Goal: Task Accomplishment & Management: Use online tool/utility

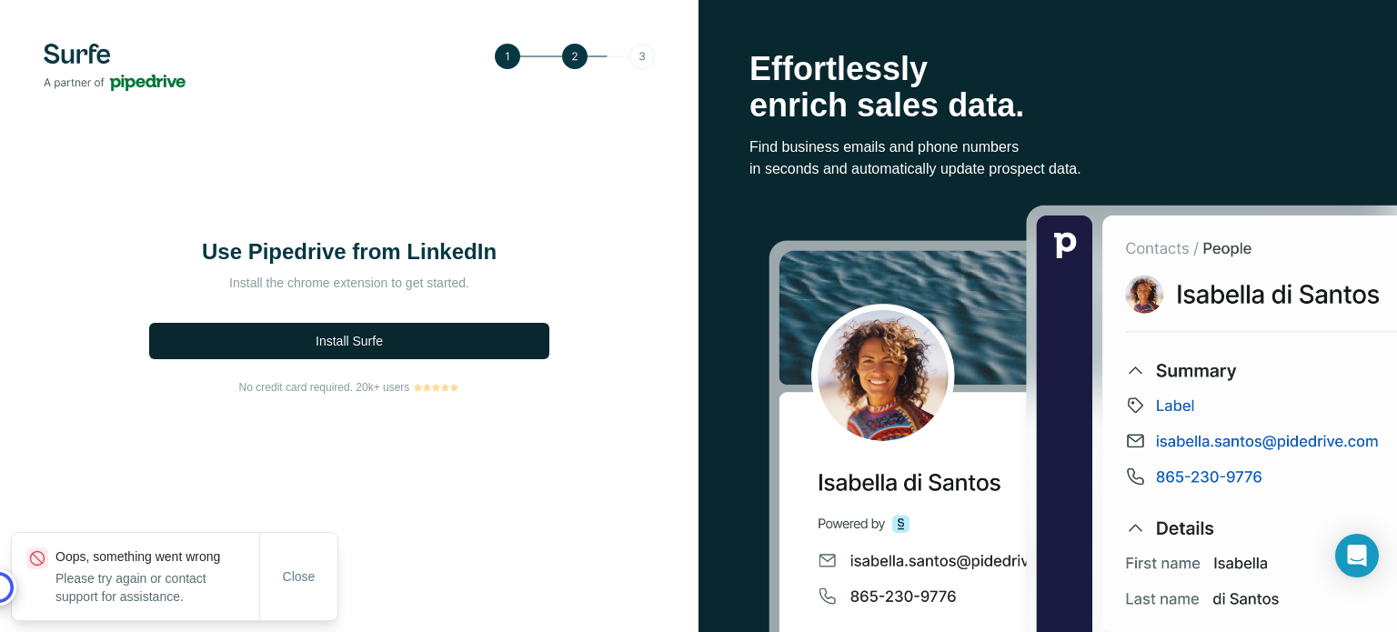
click at [458, 340] on button "Install Surfe" at bounding box center [349, 341] width 400 height 36
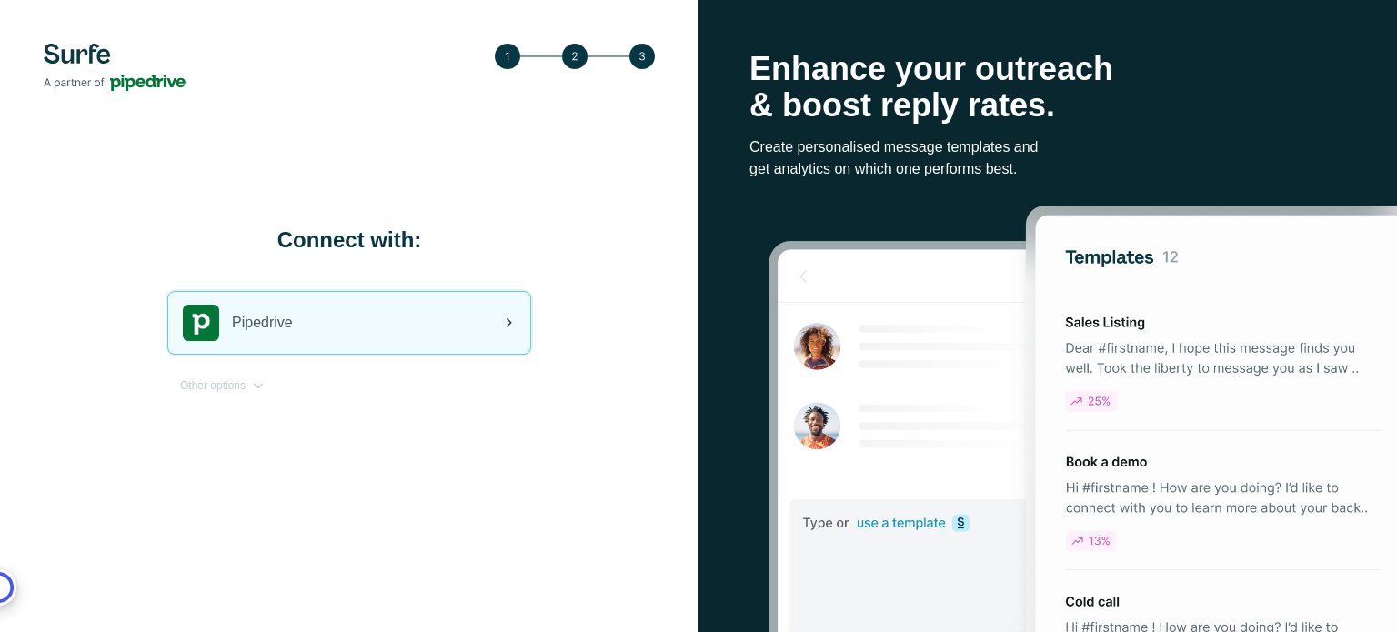
click at [464, 309] on div "Pipedrive" at bounding box center [349, 323] width 362 height 62
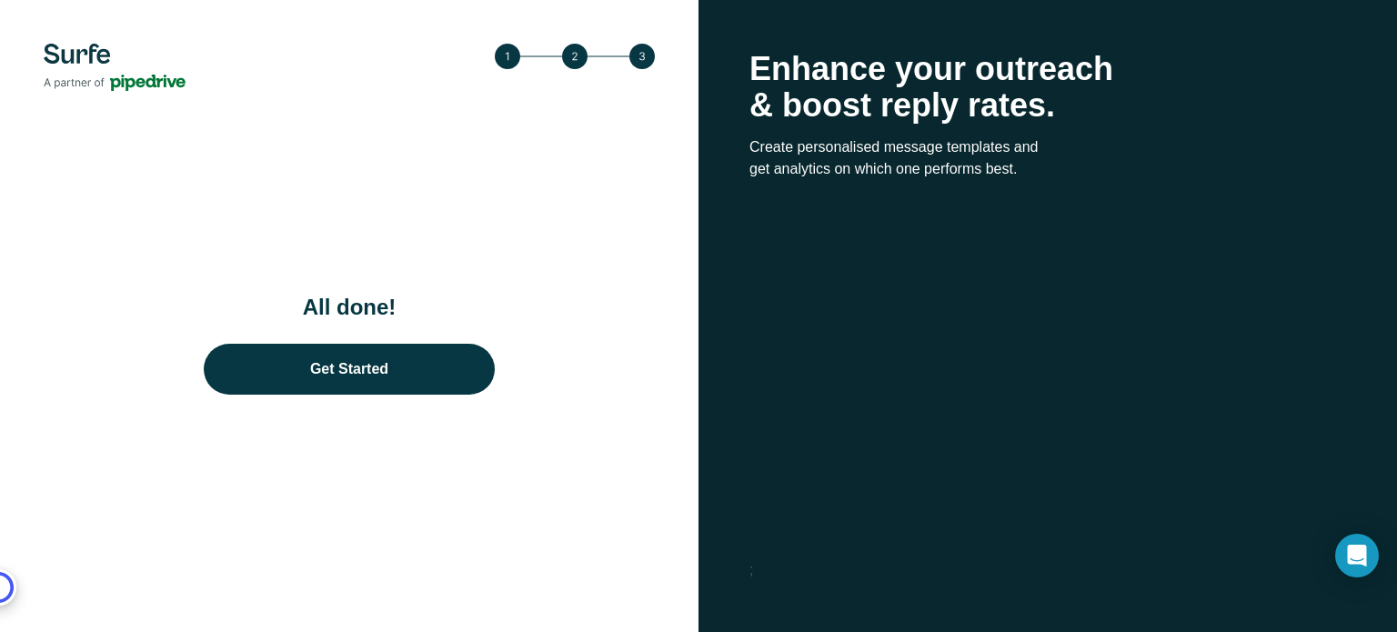
click at [519, 175] on div "All done! Get Started" at bounding box center [349, 316] width 699 height 632
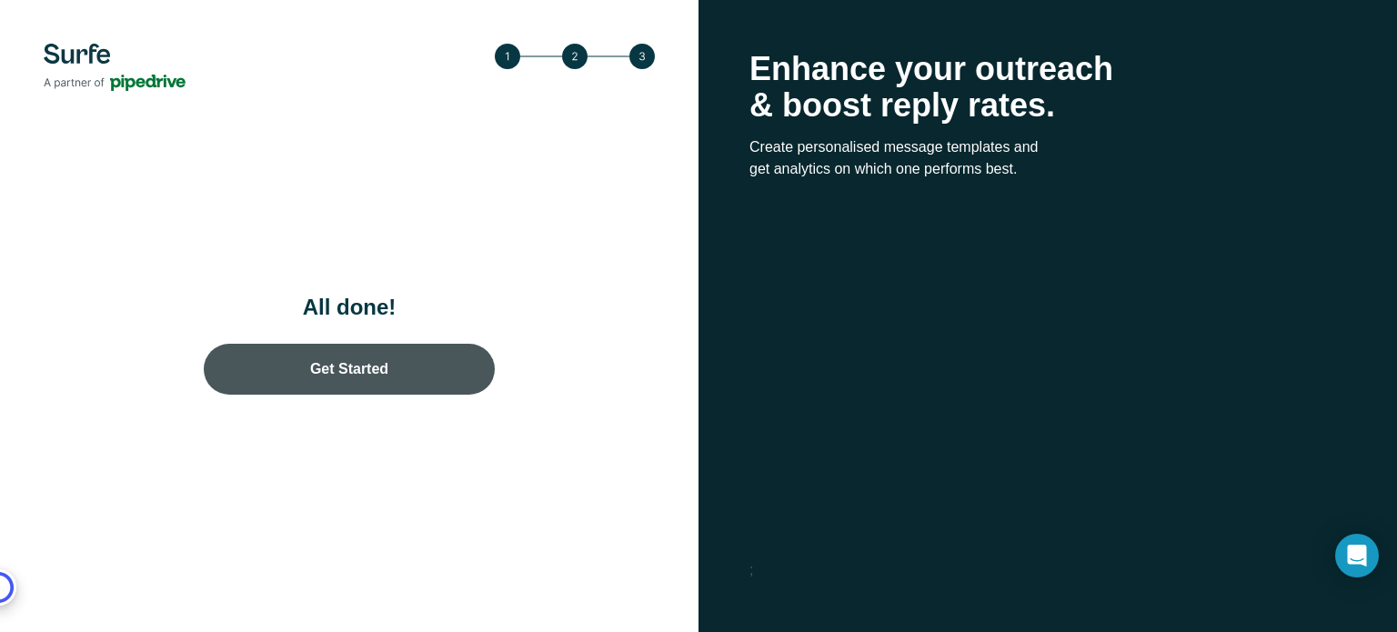
click at [376, 363] on link "Get Started" at bounding box center [349, 369] width 291 height 51
